Goal: Information Seeking & Learning: Learn about a topic

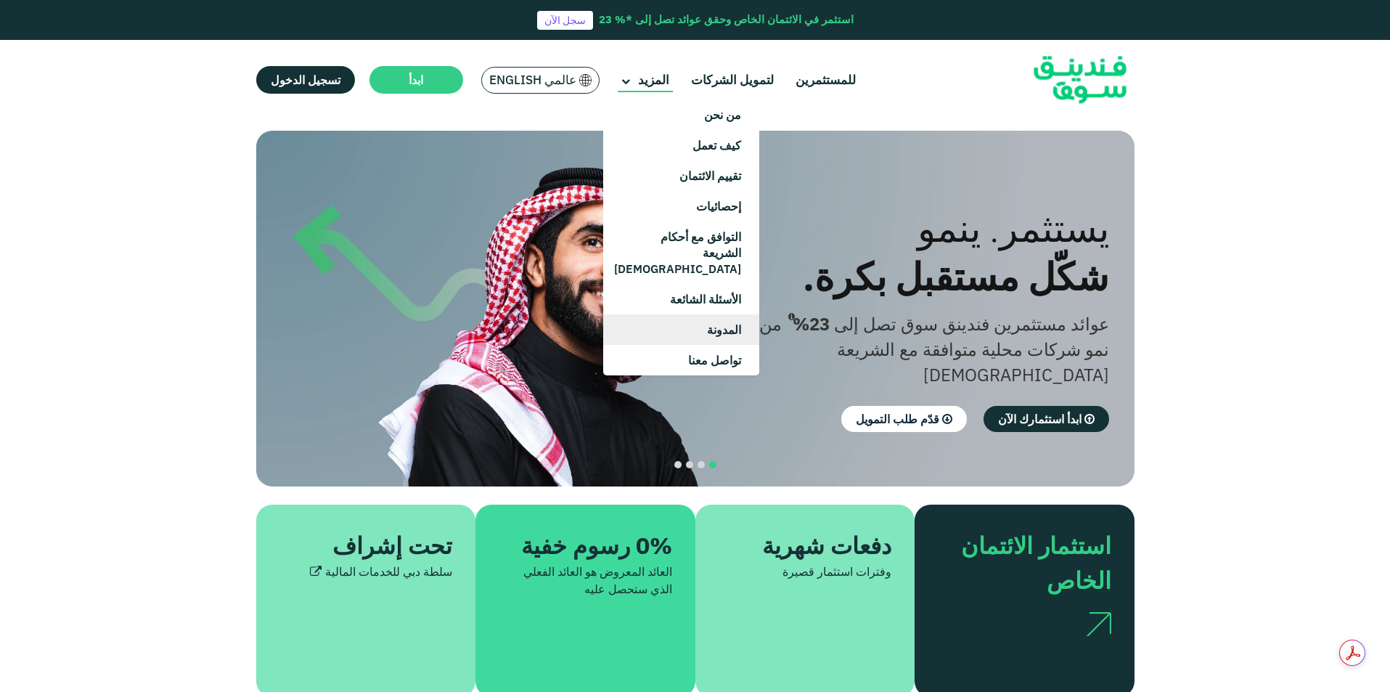
click at [723, 314] on link "المدونة" at bounding box center [681, 329] width 156 height 30
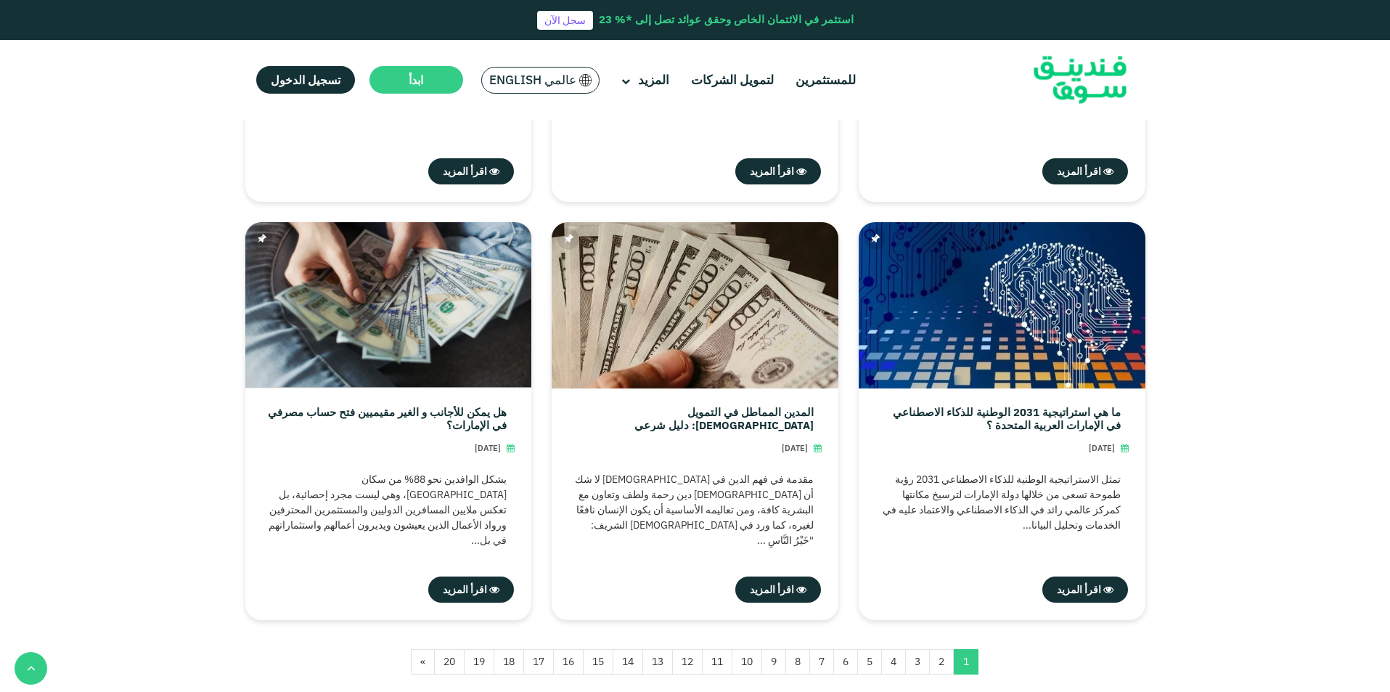
scroll to position [759, 0]
